Goal: Task Accomplishment & Management: Manage account settings

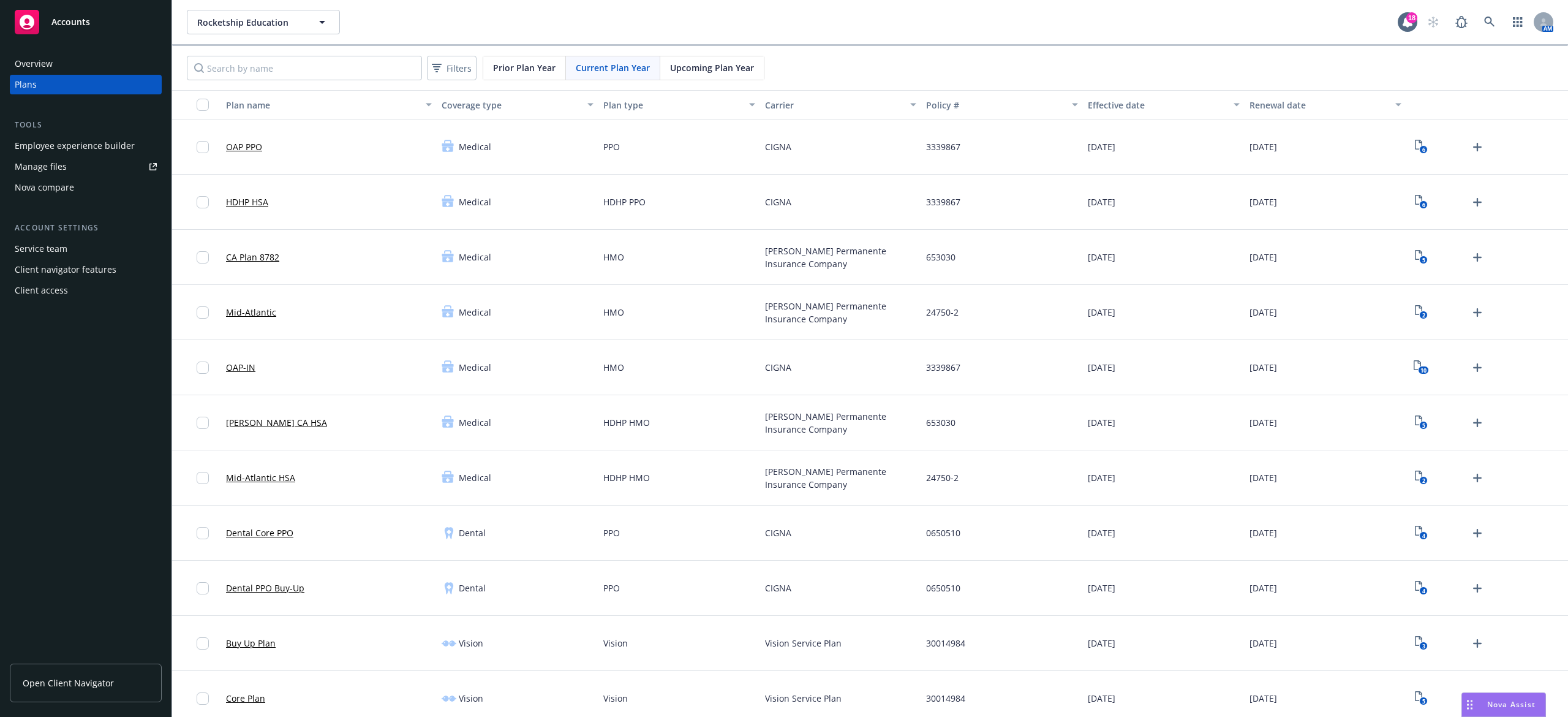
click at [49, 290] on div "Client access" at bounding box center [41, 290] width 53 height 20
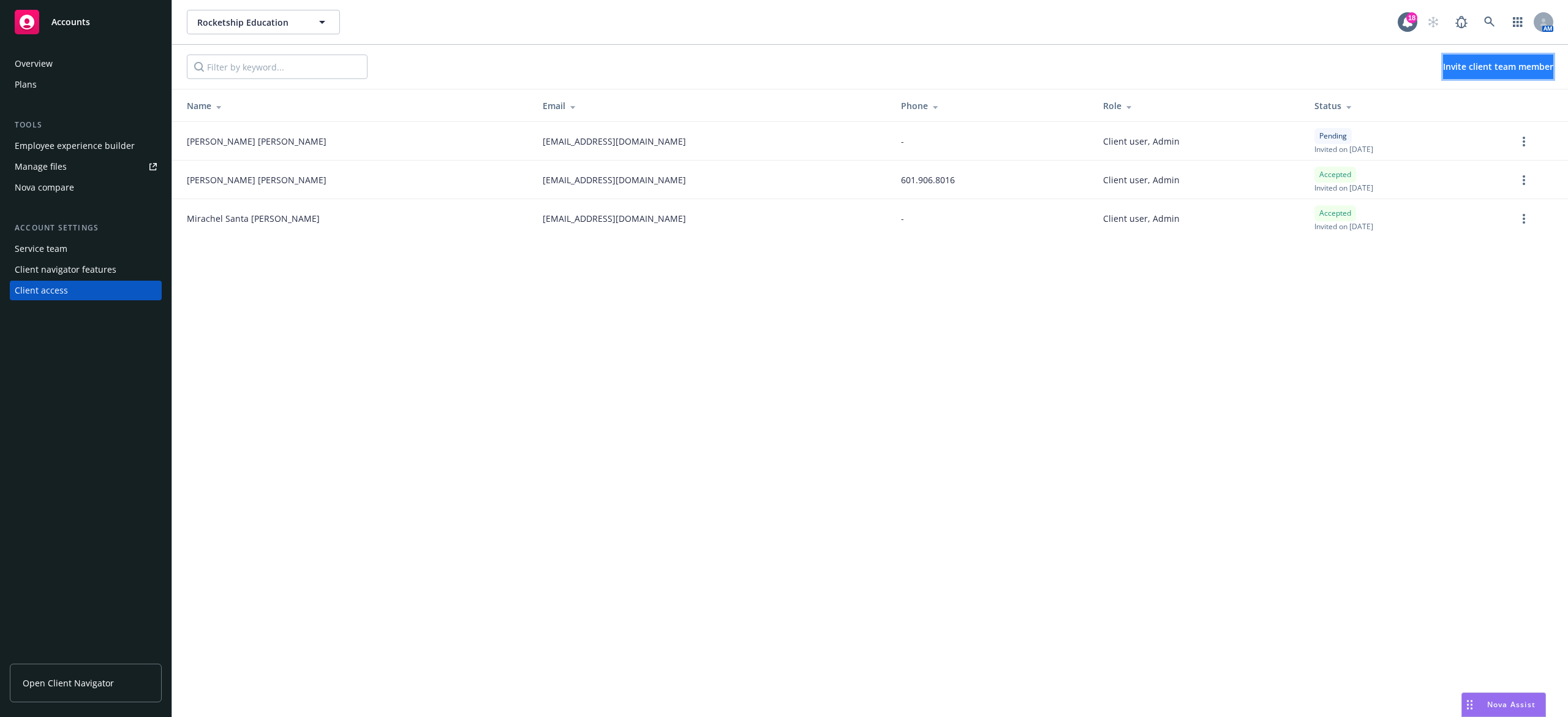
click at [1045, 71] on span "Invite client team member" at bounding box center [1498, 67] width 111 height 12
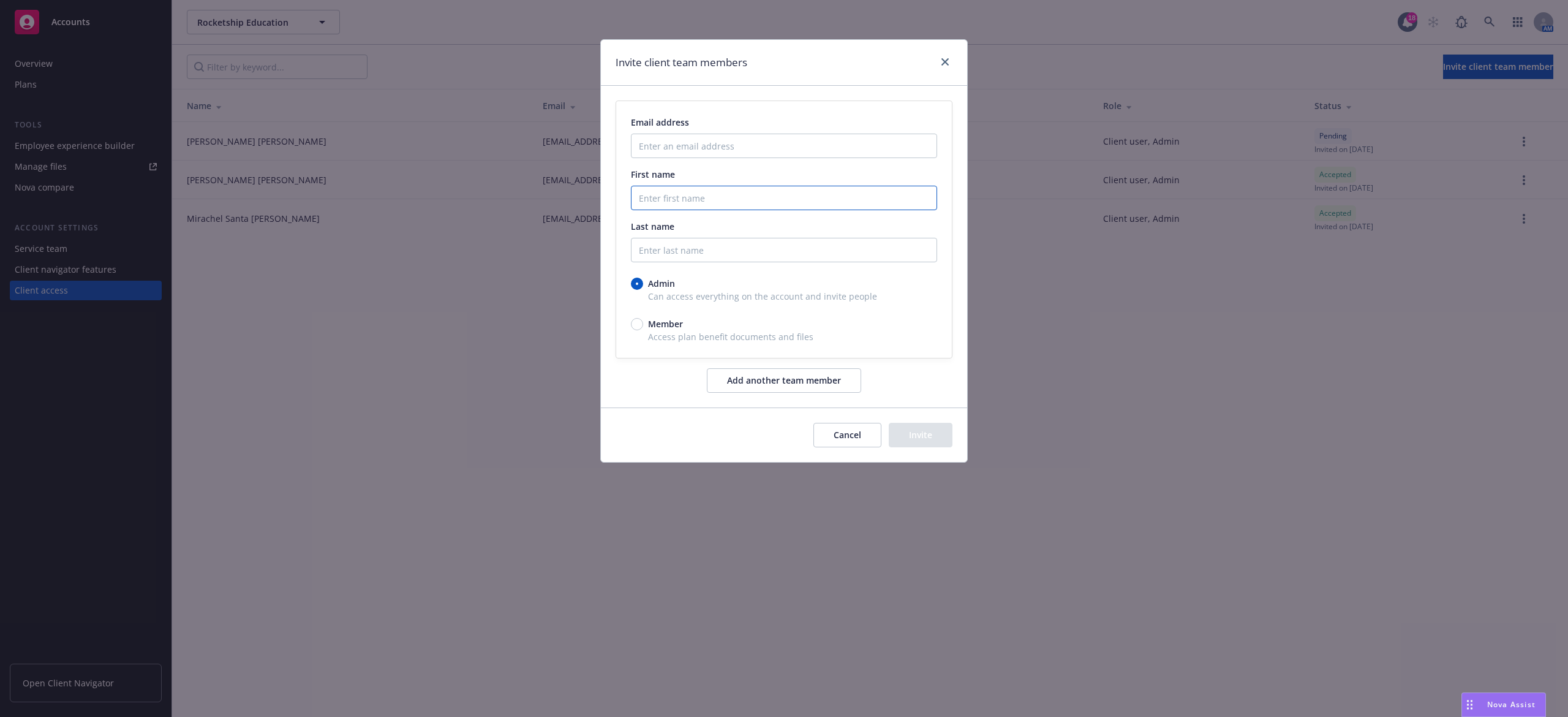
drag, startPoint x: 659, startPoint y: 258, endPoint x: 659, endPoint y: 196, distance: 62.0
click at [659, 203] on input "First name" at bounding box center [784, 197] width 306 height 25
click at [660, 147] on input "Enter an email address" at bounding box center [784, 146] width 306 height 25
paste input "[EMAIL_ADDRESS][DOMAIN_NAME]"
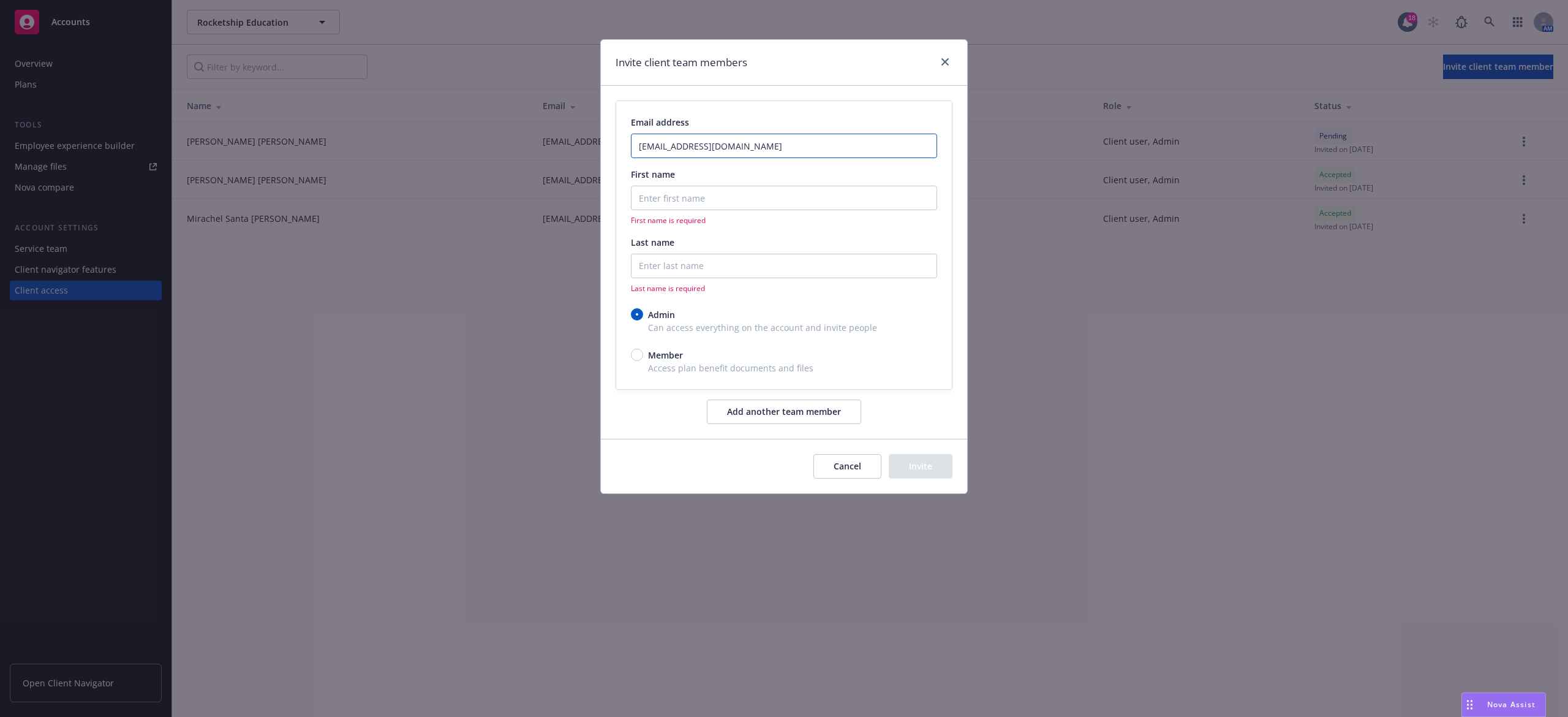
type input "[EMAIL_ADDRESS][DOMAIN_NAME]"
click at [682, 198] on input "First name" at bounding box center [784, 197] width 306 height 25
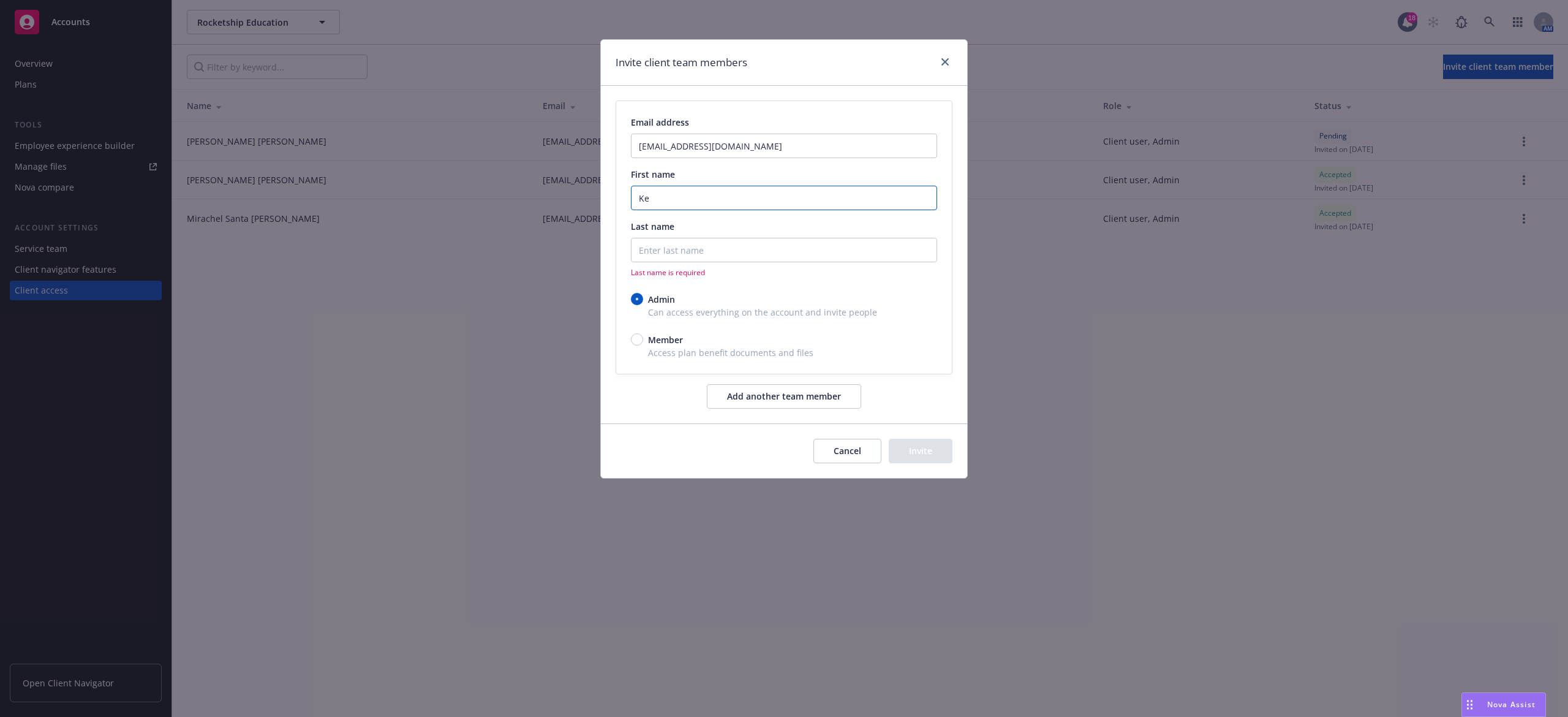
type input "K"
type input "[PERSON_NAME]"
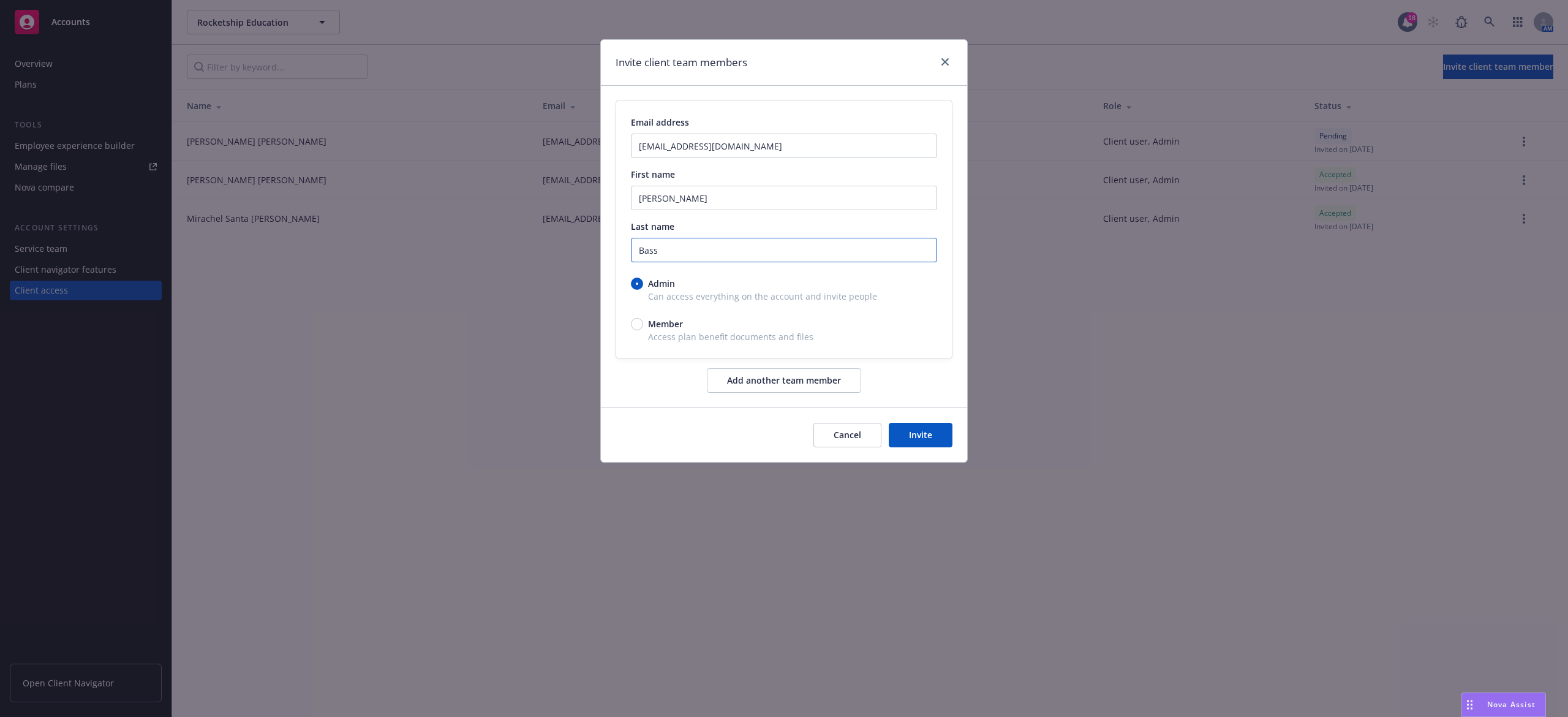
type input "Bass"
click at [935, 433] on button "Invite" at bounding box center [921, 435] width 64 height 25
